Goal: Task Accomplishment & Management: Use online tool/utility

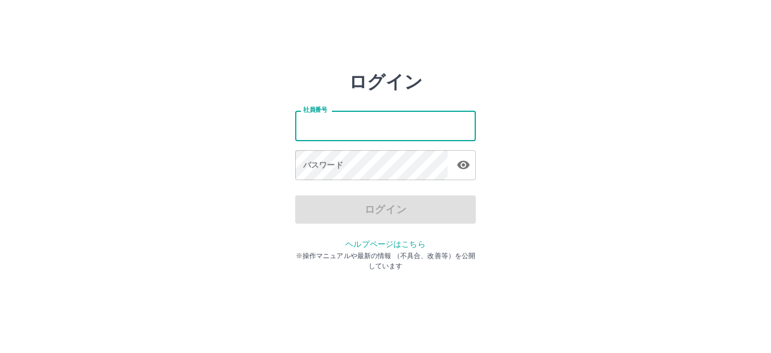
click at [349, 125] on input "社員番号" at bounding box center [385, 126] width 181 height 30
type input "*******"
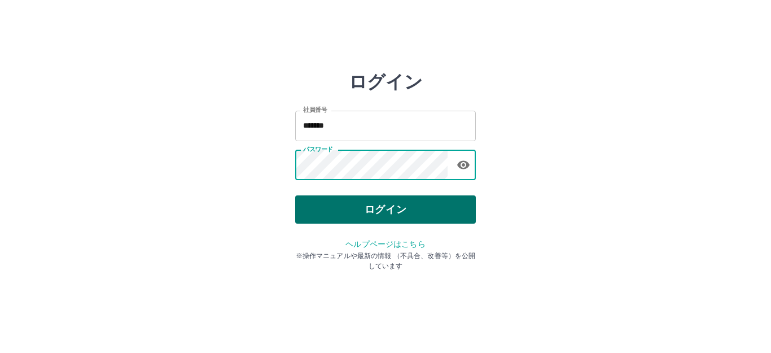
click at [367, 212] on button "ログイン" at bounding box center [385, 209] width 181 height 28
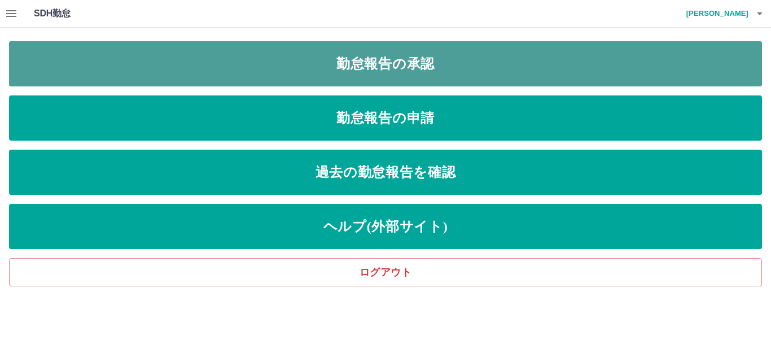
click at [414, 59] on link "勤怠報告の承認" at bounding box center [385, 63] width 753 height 45
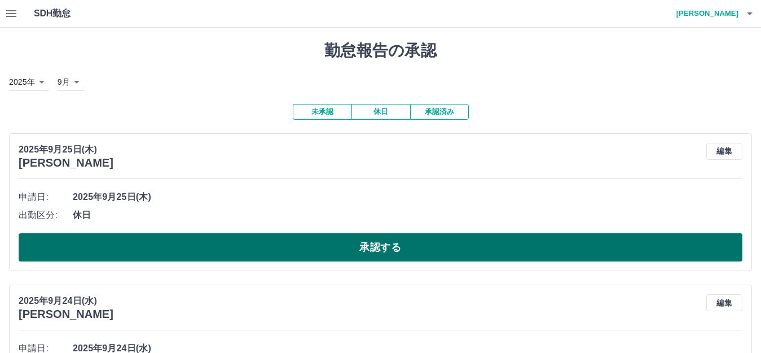
click at [288, 240] on button "承認する" at bounding box center [381, 247] width 724 height 28
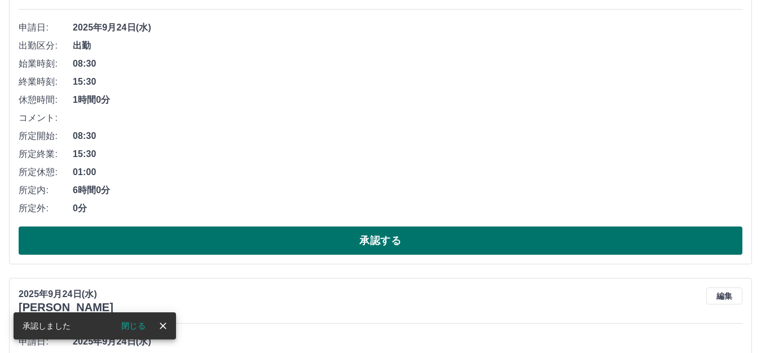
scroll to position [226, 0]
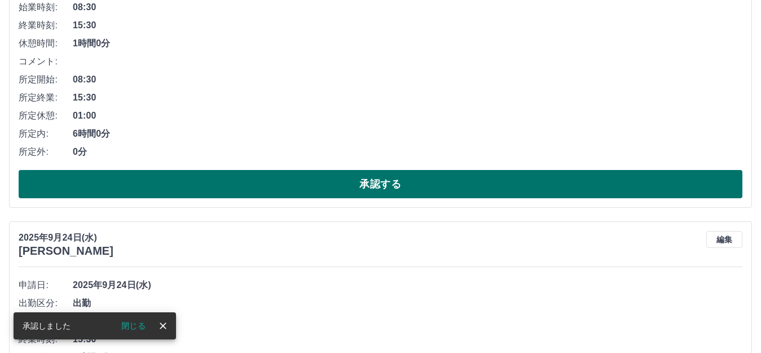
click at [306, 190] on button "承認する" at bounding box center [381, 184] width 724 height 28
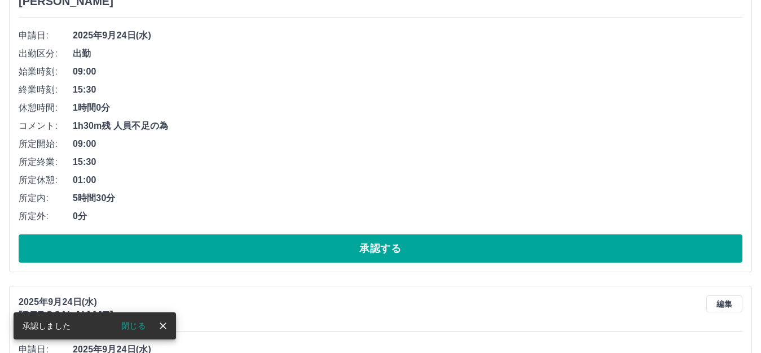
scroll to position [169, 0]
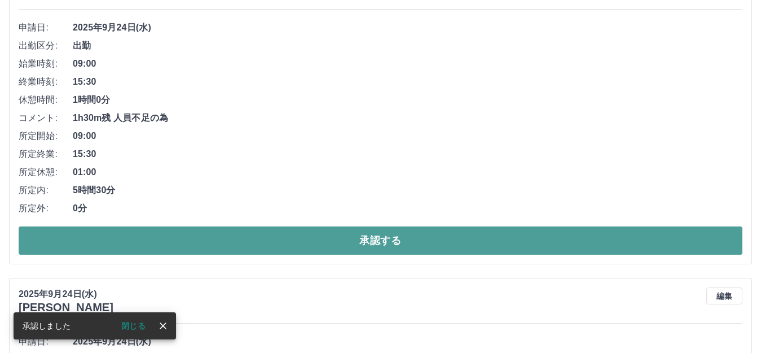
click at [301, 233] on button "承認する" at bounding box center [381, 240] width 724 height 28
click at [310, 236] on button "承認する" at bounding box center [381, 240] width 724 height 28
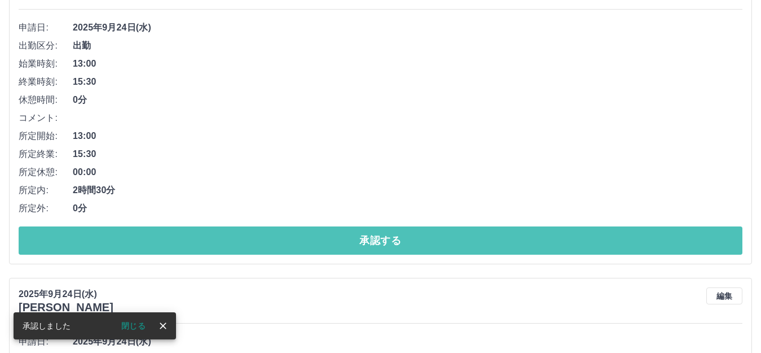
click at [309, 236] on button "承認する" at bounding box center [381, 240] width 724 height 28
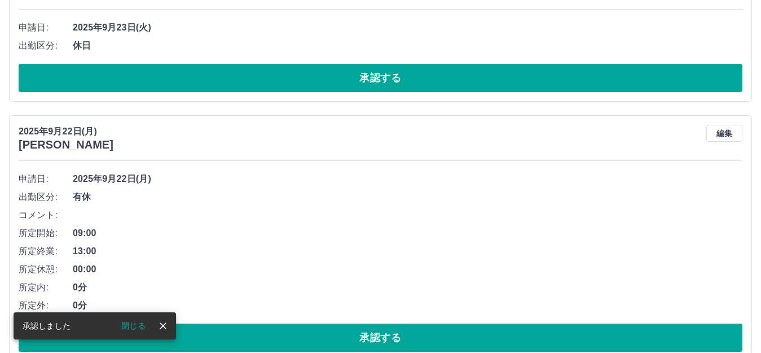
scroll to position [0, 0]
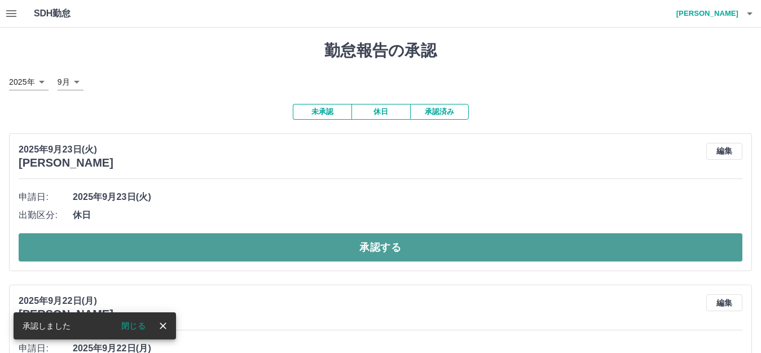
click at [309, 238] on button "承認する" at bounding box center [381, 247] width 724 height 28
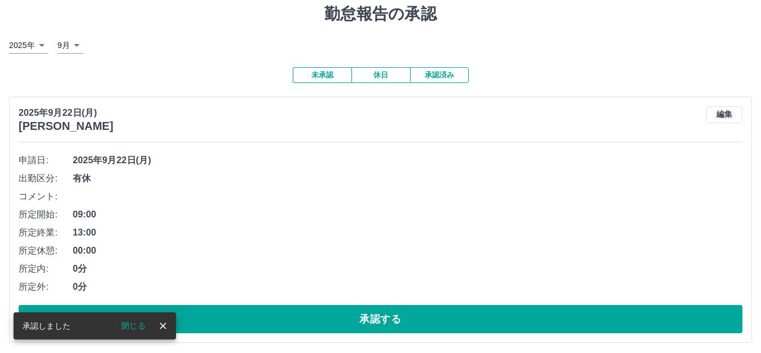
scroll to position [56, 0]
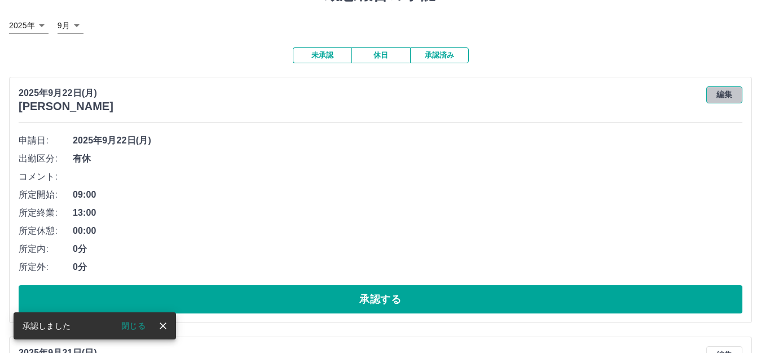
click at [718, 90] on button "編集" at bounding box center [724, 94] width 36 height 17
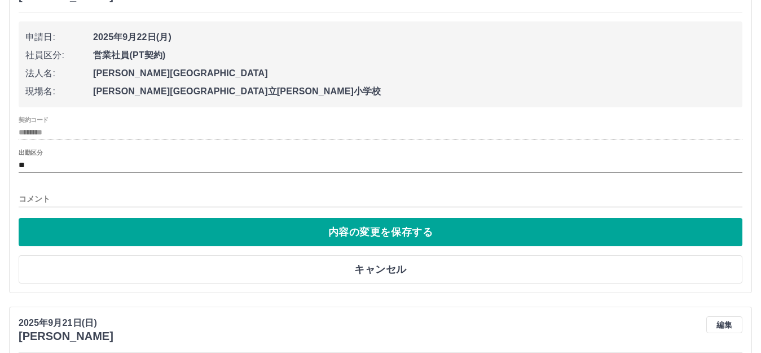
scroll to position [169, 0]
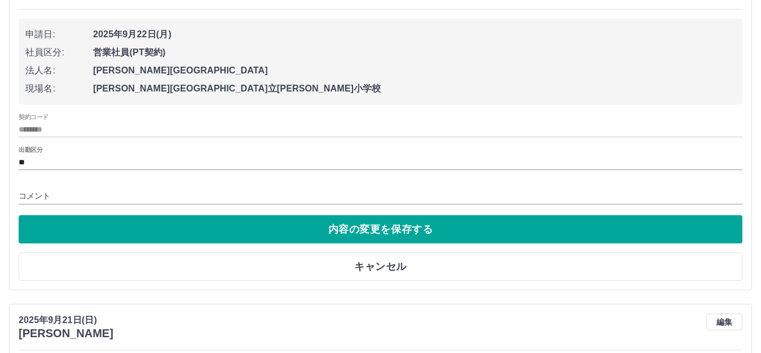
click at [44, 191] on input "コメント" at bounding box center [381, 196] width 724 height 16
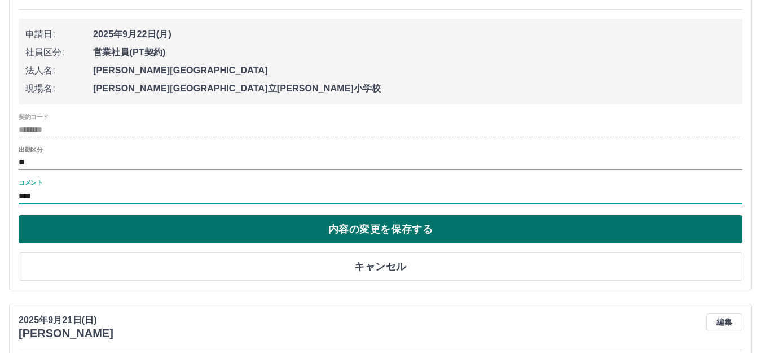
type input "****"
click at [403, 236] on button "内容の変更を保存する" at bounding box center [381, 229] width 724 height 28
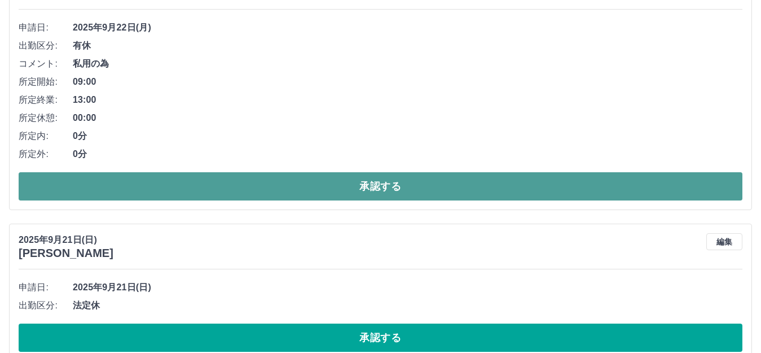
click at [335, 185] on button "承認する" at bounding box center [381, 186] width 724 height 28
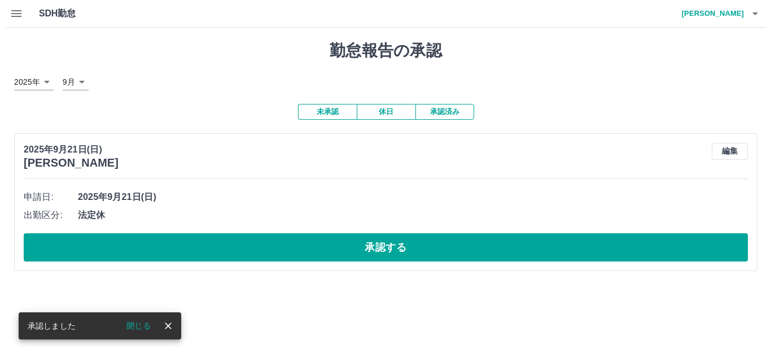
scroll to position [0, 0]
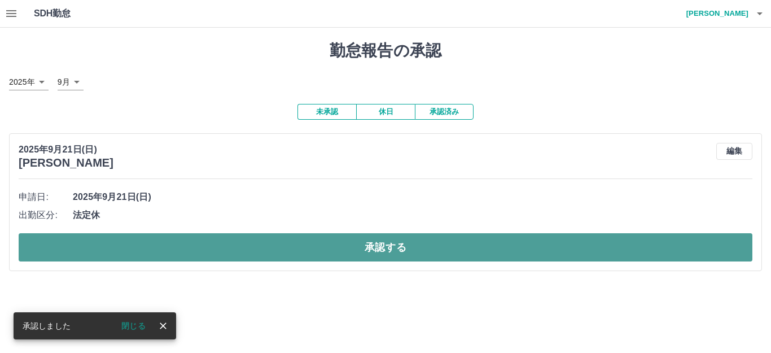
click at [337, 242] on button "承認する" at bounding box center [386, 247] width 734 height 28
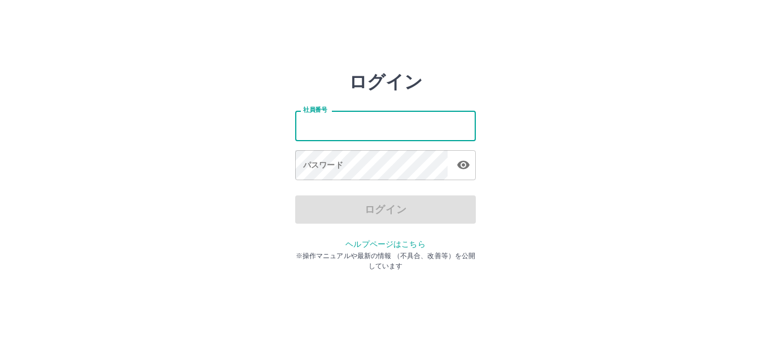
click at [345, 119] on input "社員番号" at bounding box center [385, 126] width 181 height 30
